Goal: Transaction & Acquisition: Purchase product/service

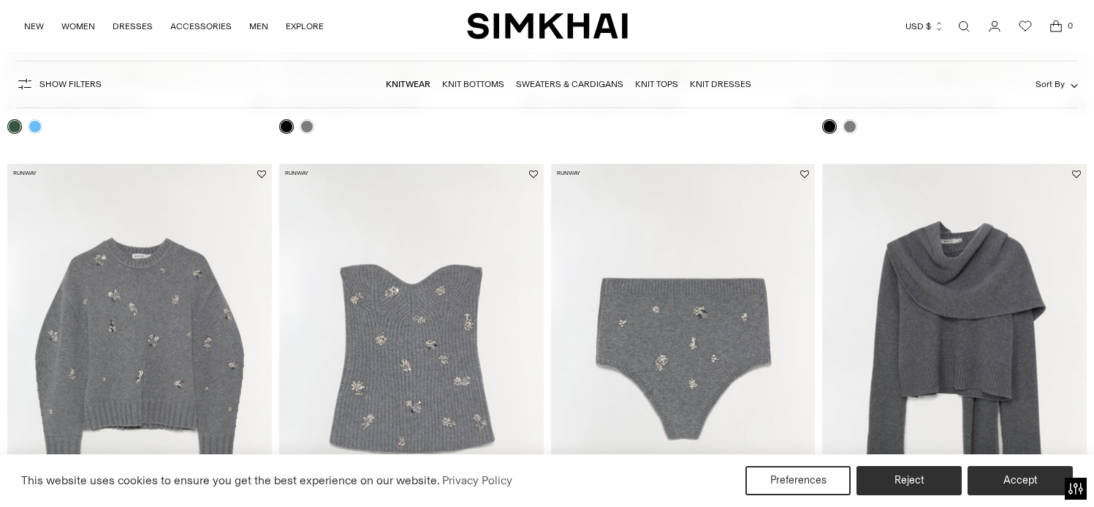
scroll to position [2193, 0]
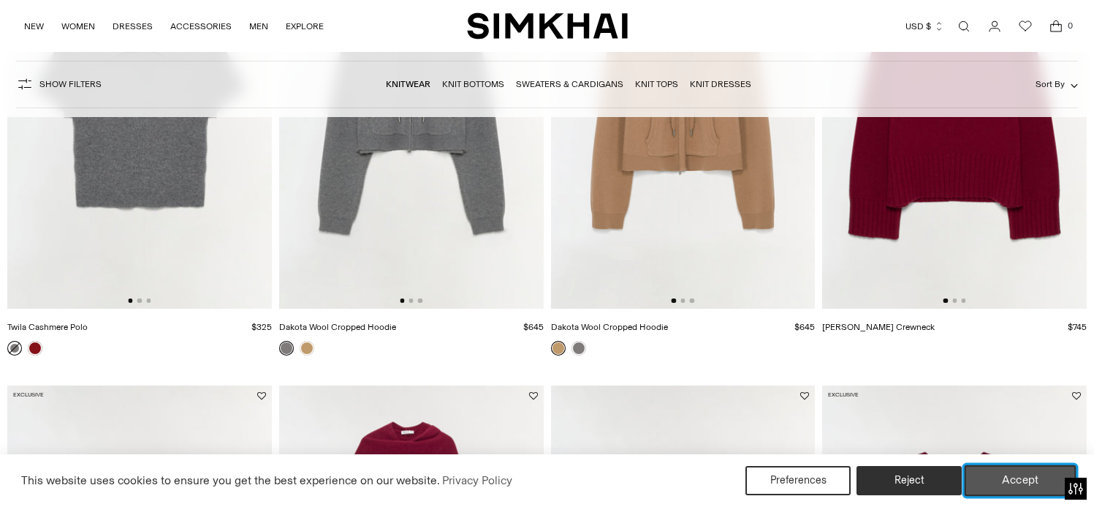
click at [1041, 480] on button "Accept" at bounding box center [1021, 480] width 112 height 31
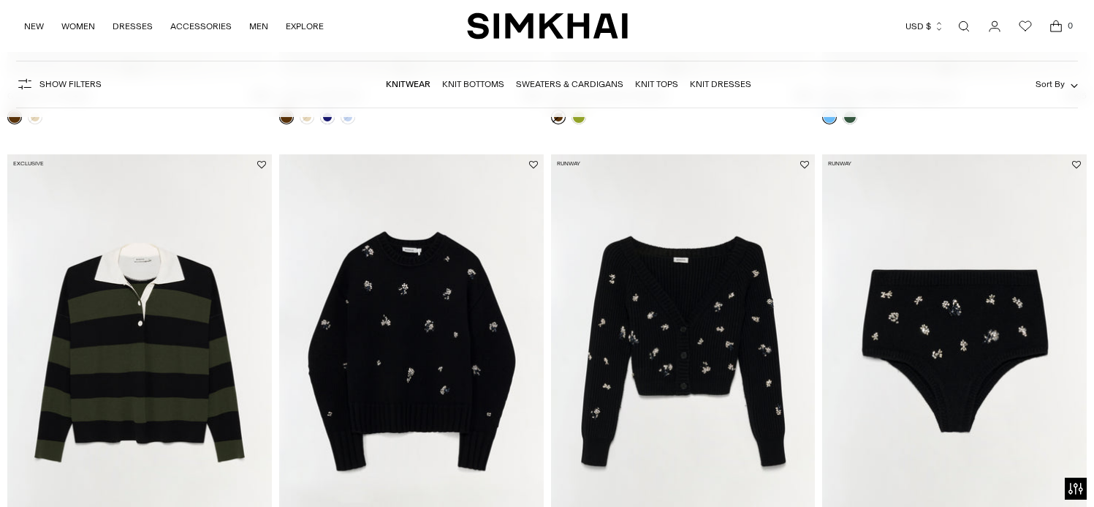
scroll to position [1024, 0]
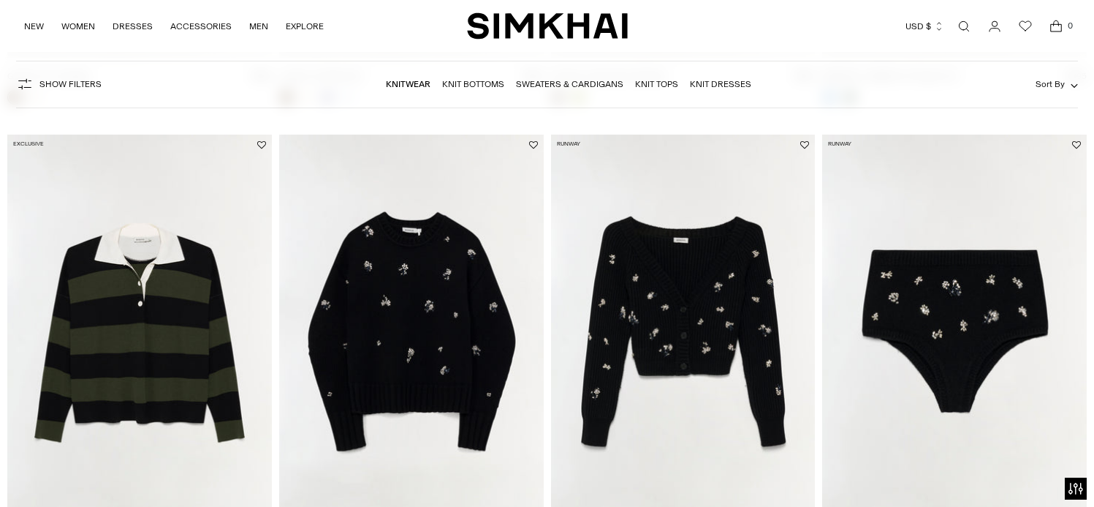
click at [390, 314] on img at bounding box center [411, 333] width 265 height 397
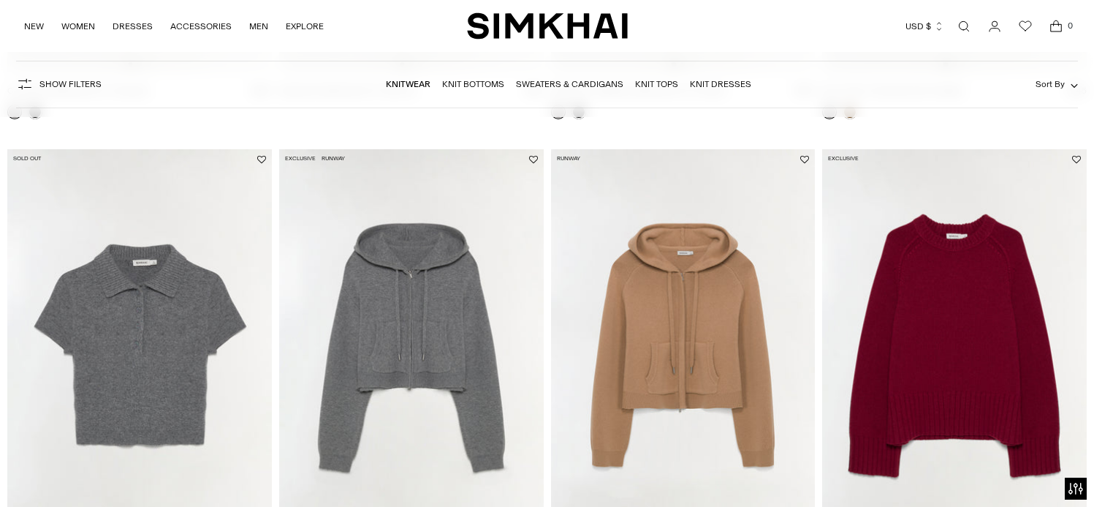
scroll to position [1974, 0]
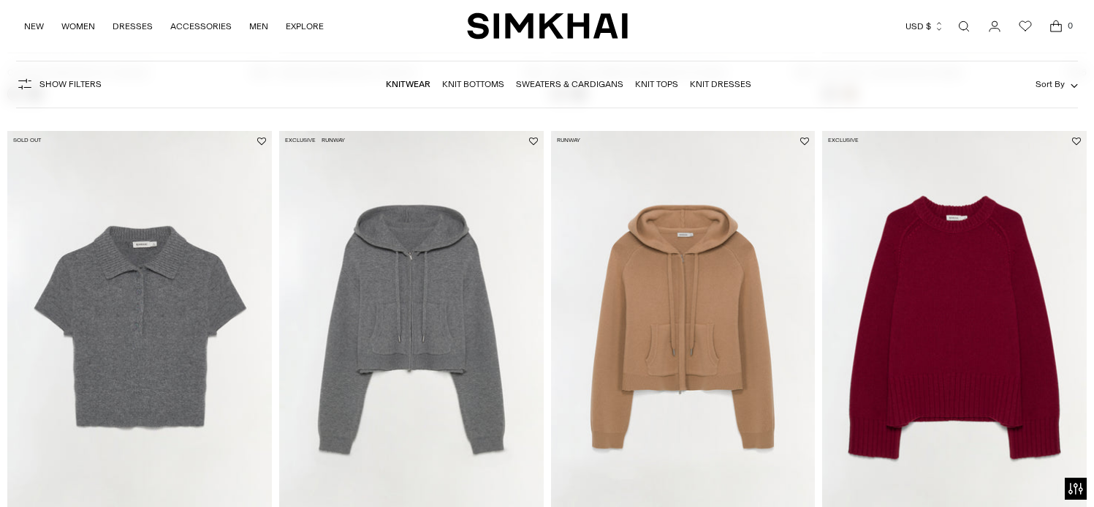
click at [172, 287] on img at bounding box center [139, 329] width 265 height 397
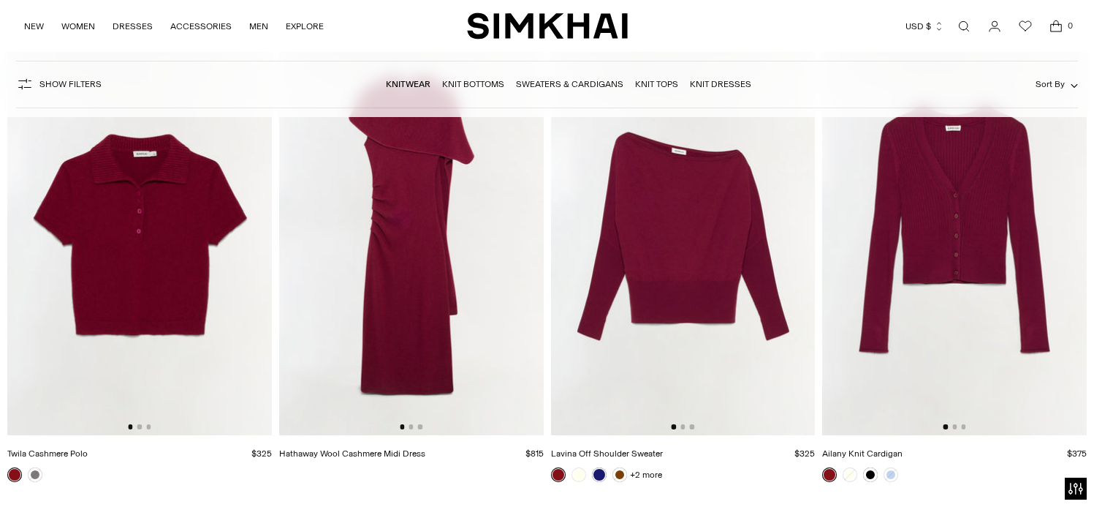
scroll to position [2559, 0]
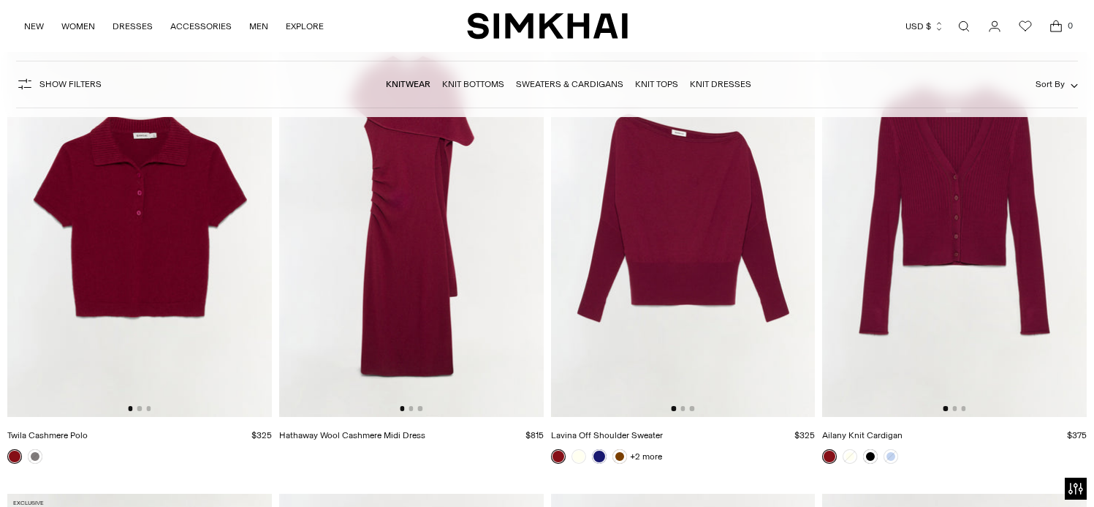
click at [977, 213] on img at bounding box center [954, 218] width 265 height 397
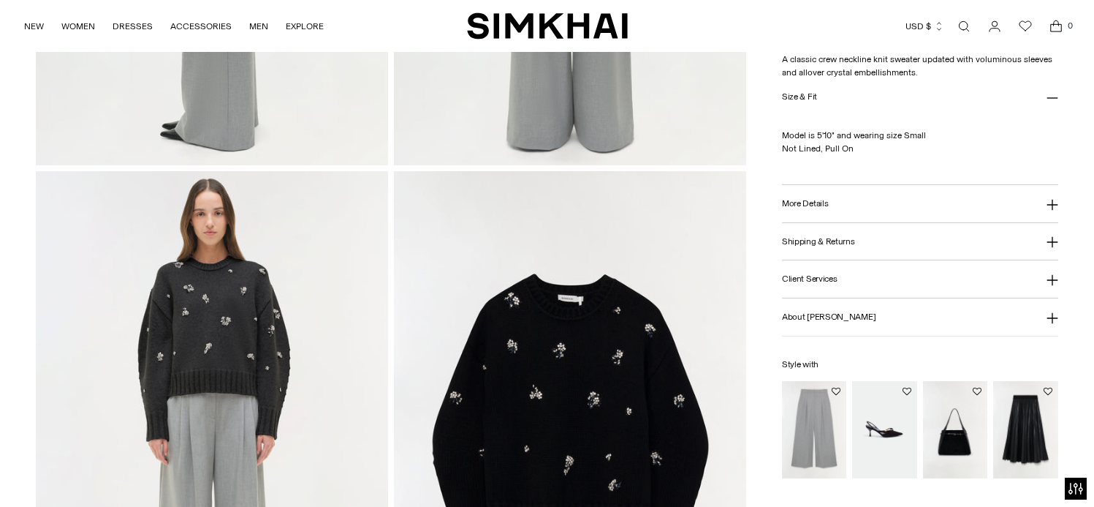
scroll to position [1024, 0]
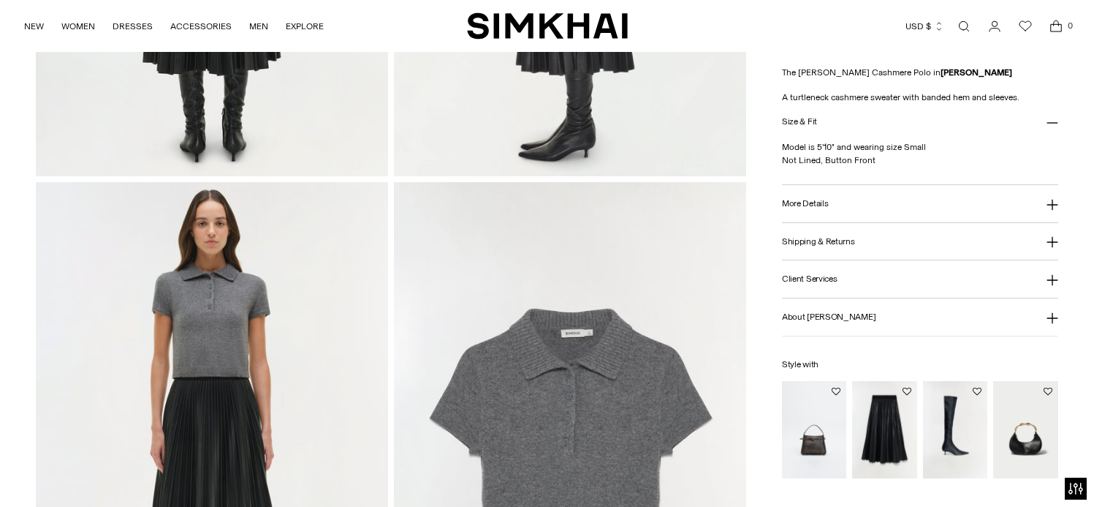
scroll to position [1097, 0]
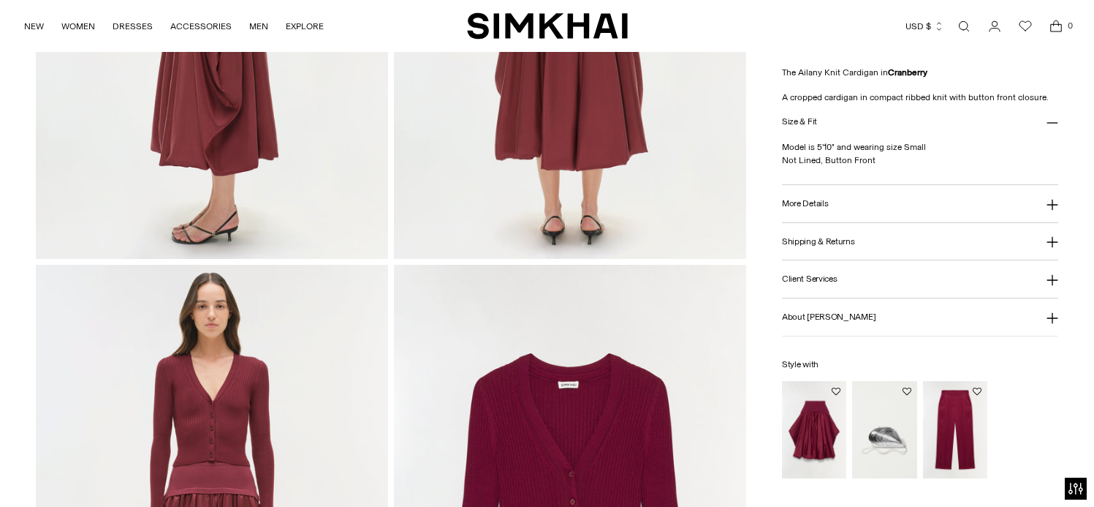
scroll to position [950, 0]
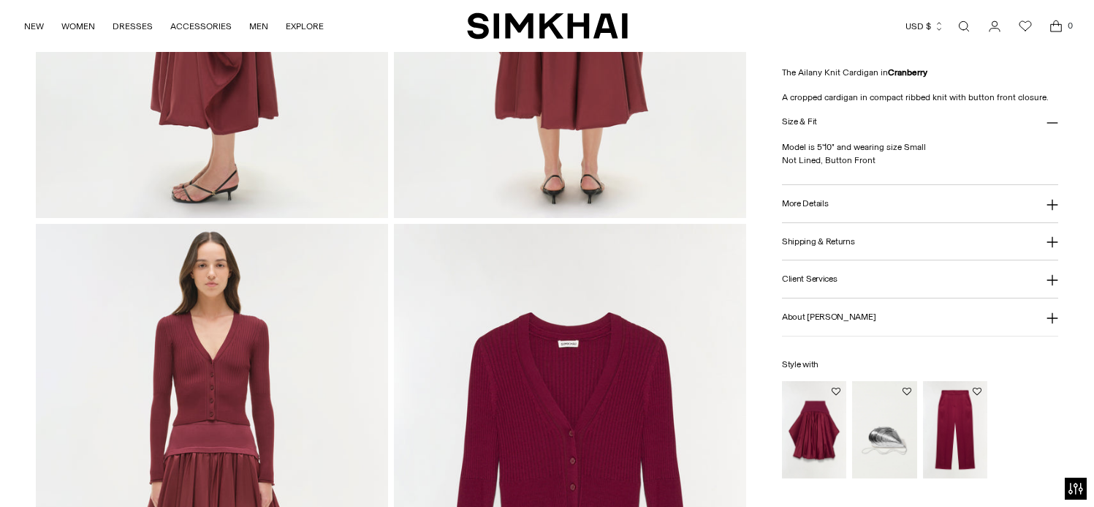
click at [224, 330] on img at bounding box center [212, 488] width 352 height 528
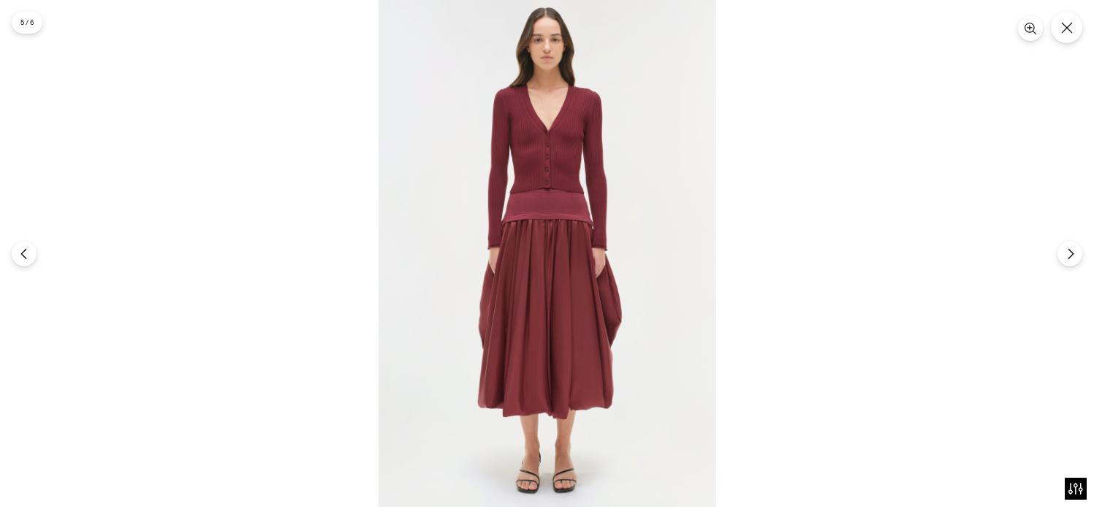
click at [538, 165] on img at bounding box center [548, 253] width 338 height 507
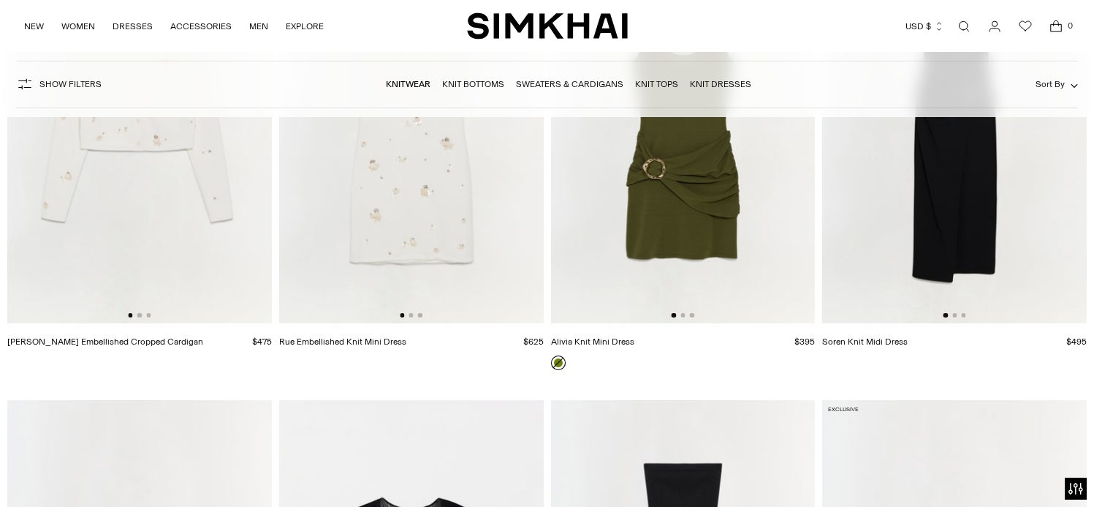
scroll to position [9626, 0]
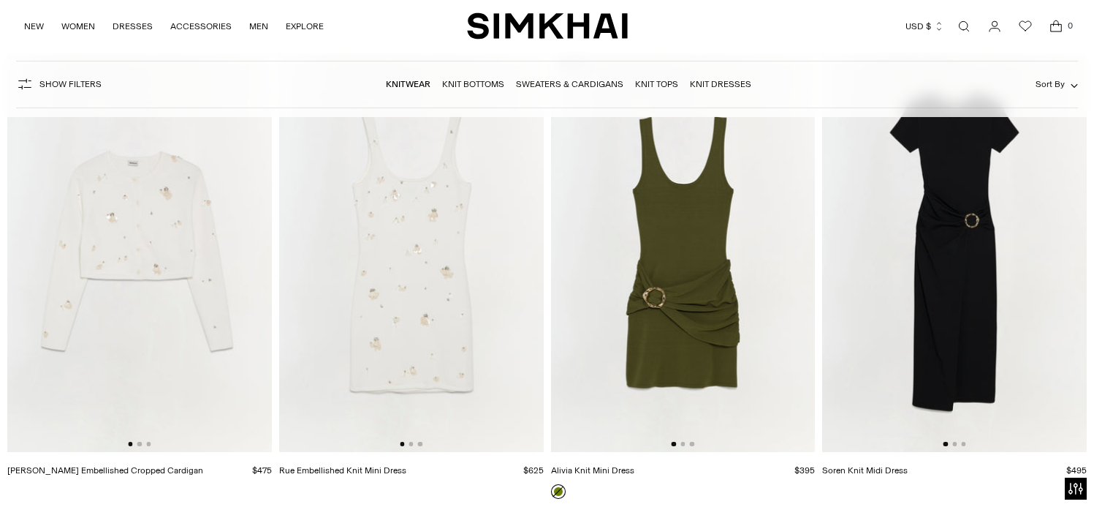
click at [117, 227] on img at bounding box center [139, 253] width 265 height 397
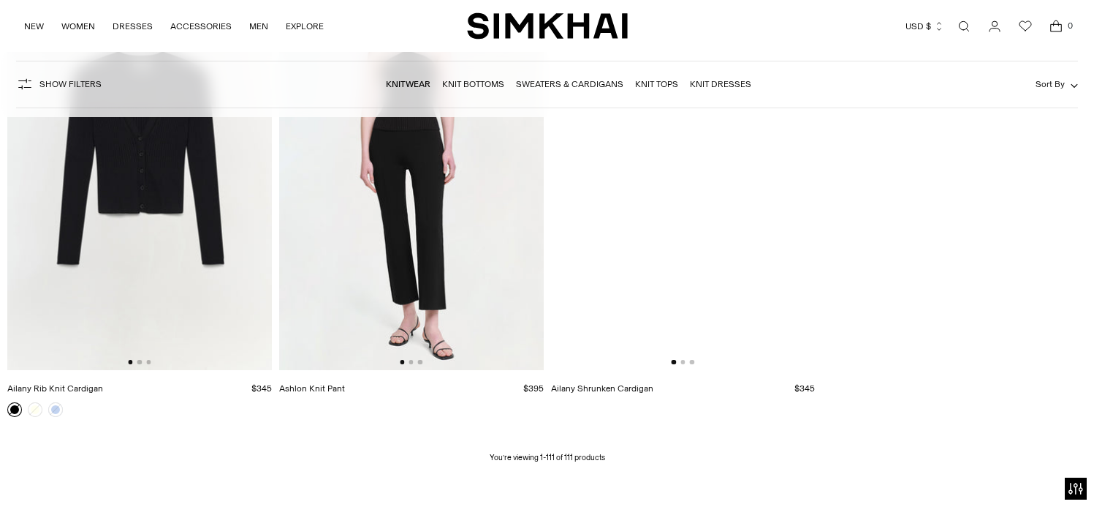
scroll to position [13135, 0]
